Goal: Task Accomplishment & Management: Complete application form

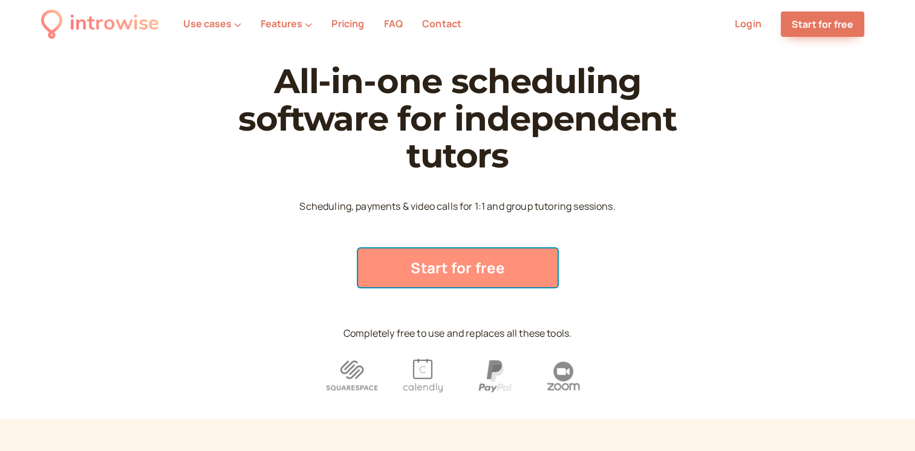
click at [424, 274] on link "Start for free" at bounding box center [458, 268] width 200 height 39
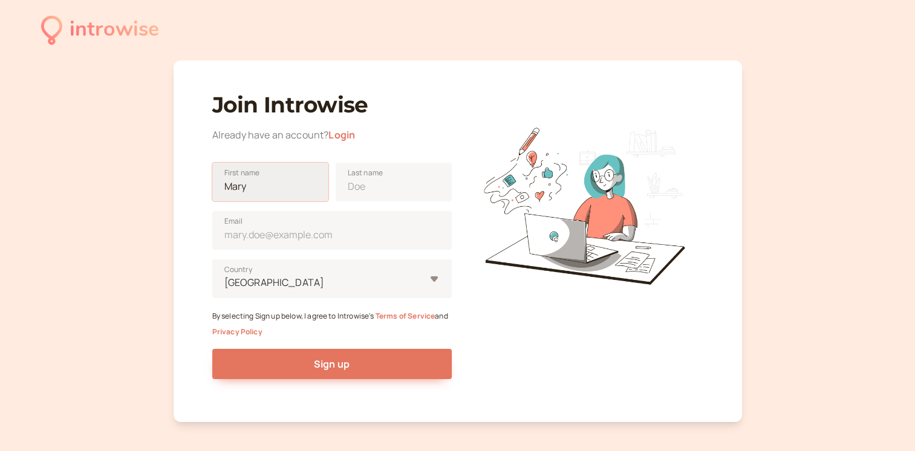
click at [241, 190] on input "First name" at bounding box center [270, 182] width 116 height 39
type input "[PERSON_NAME]"
type input "[EMAIL_ADDRESS][DOMAIN_NAME]"
type input "[GEOGRAPHIC_DATA]"
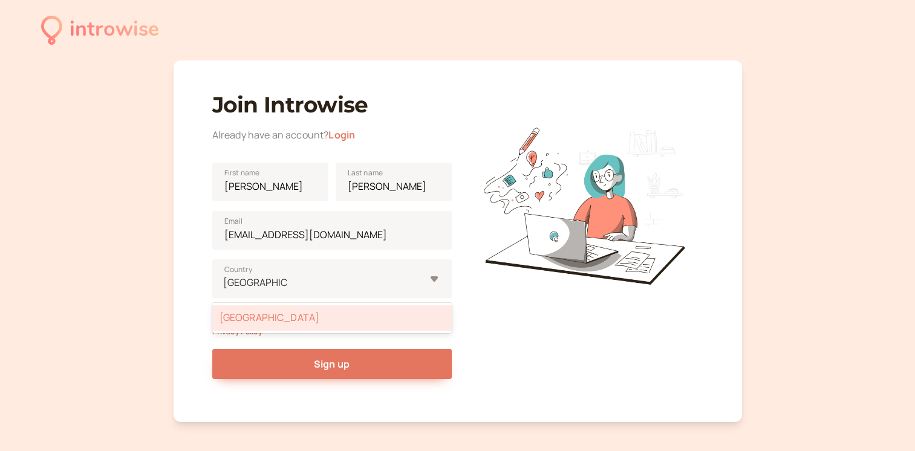
click at [542, 295] on div at bounding box center [584, 200] width 240 height 240
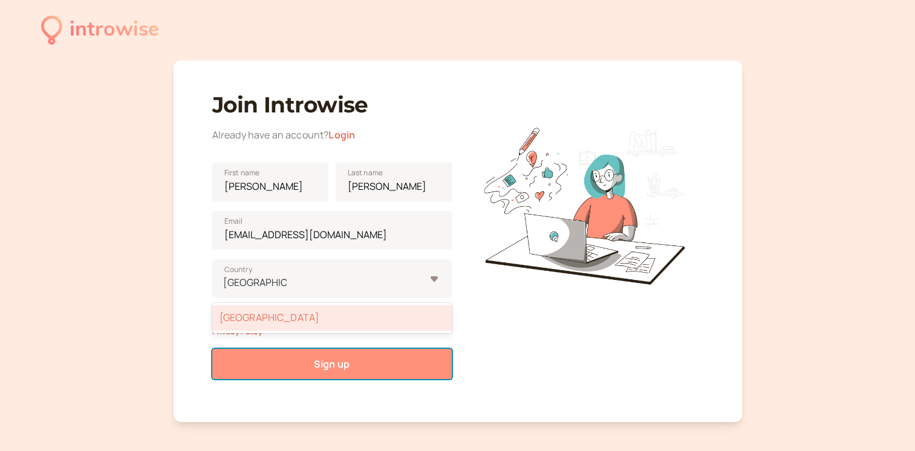
click at [371, 361] on button "Sign up" at bounding box center [332, 364] width 240 height 30
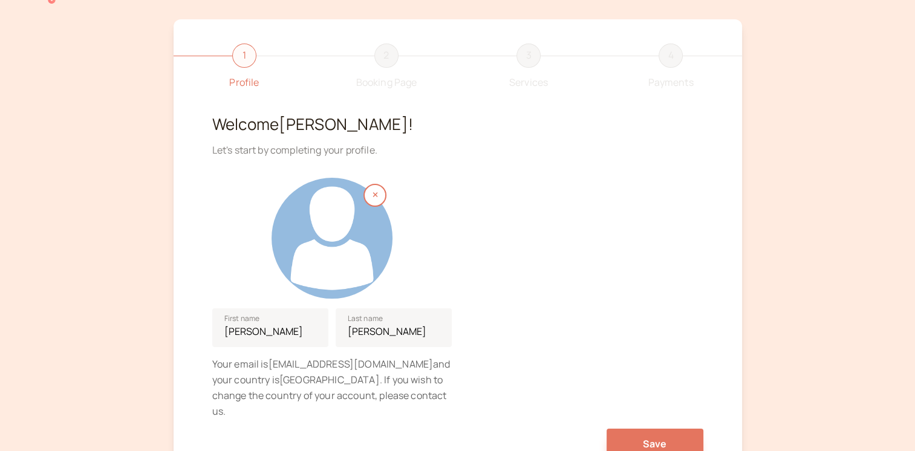
scroll to position [121, 0]
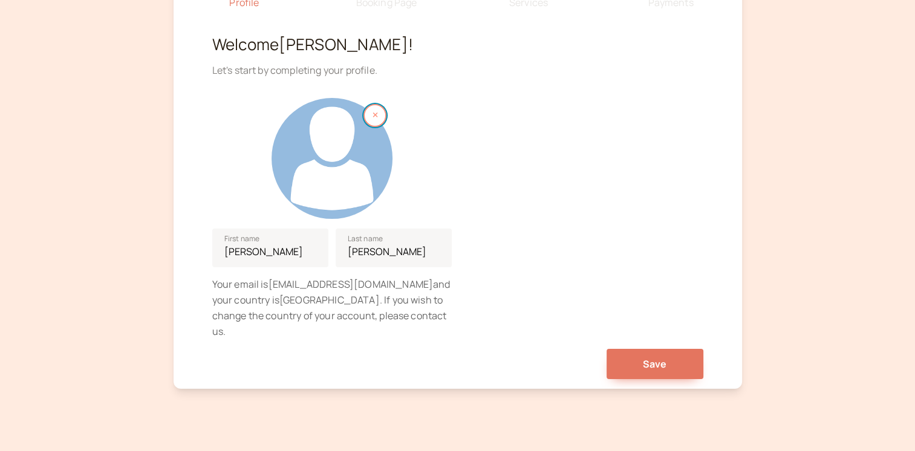
click at [380, 116] on button "button" at bounding box center [375, 115] width 23 height 23
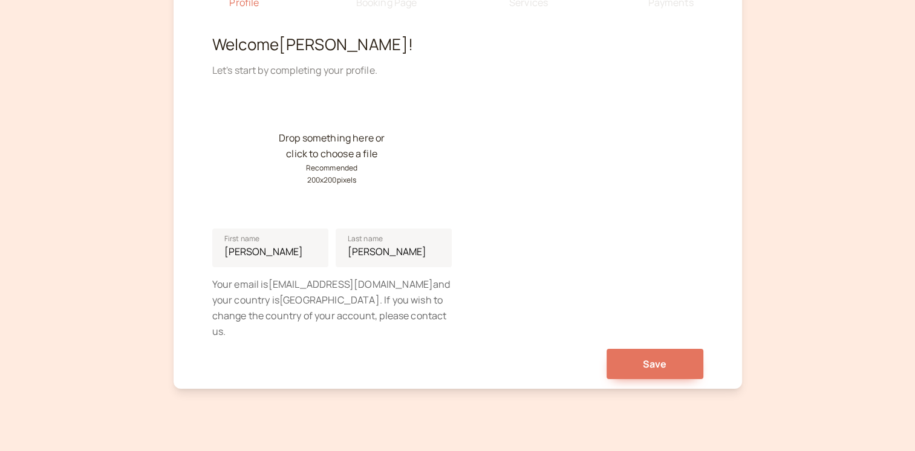
click at [347, 152] on div "Drop something here or click to choose a file Recommended 200 x 200 pixels" at bounding box center [332, 158] width 121 height 121
drag, startPoint x: 325, startPoint y: 152, endPoint x: 428, endPoint y: 67, distance: 134.5
click at [428, 67] on div "Let's start by completing your profile." at bounding box center [457, 71] width 491 height 16
click at [340, 162] on small "Recommended 200 x 200 pixels" at bounding box center [332, 174] width 52 height 24
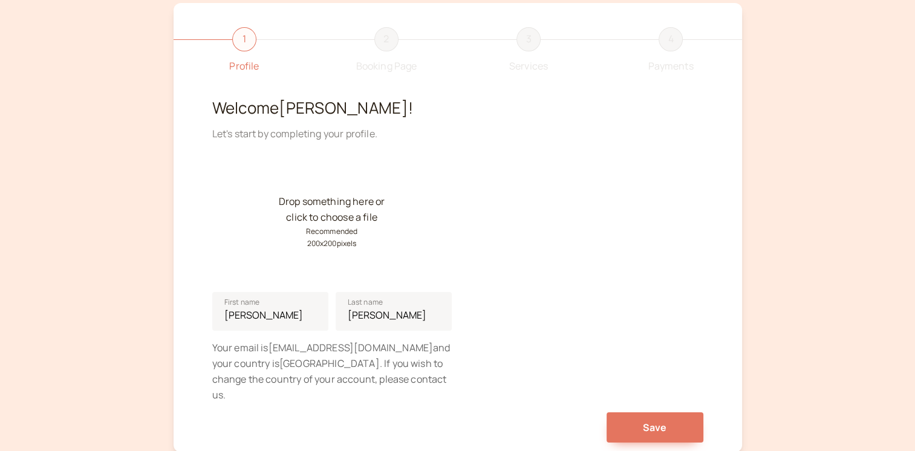
scroll to position [131, 0]
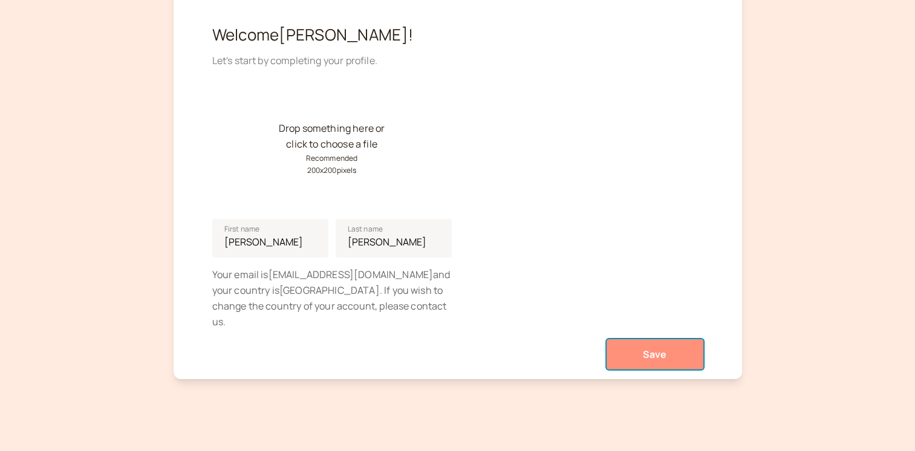
click at [648, 348] on span "Save" at bounding box center [655, 354] width 24 height 13
click at [678, 339] on button "Save" at bounding box center [655, 354] width 97 height 30
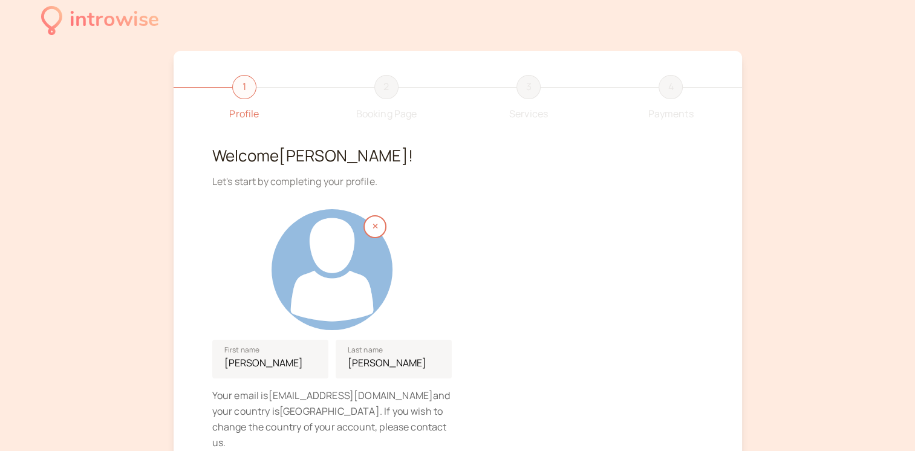
scroll to position [0, 0]
